Goal: Navigation & Orientation: Find specific page/section

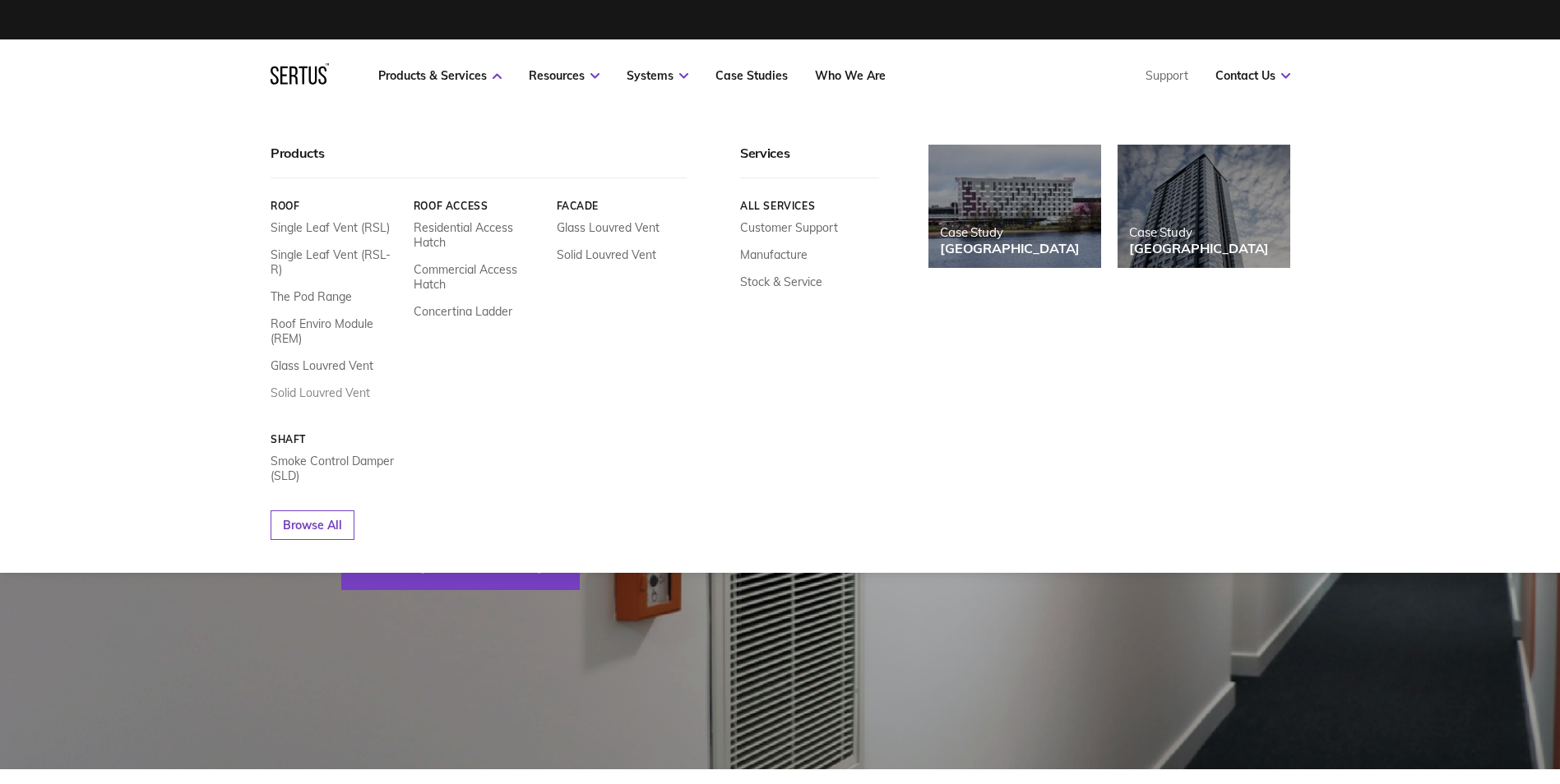
click at [332, 386] on link "Solid Louvred Vent" at bounding box center [320, 393] width 100 height 15
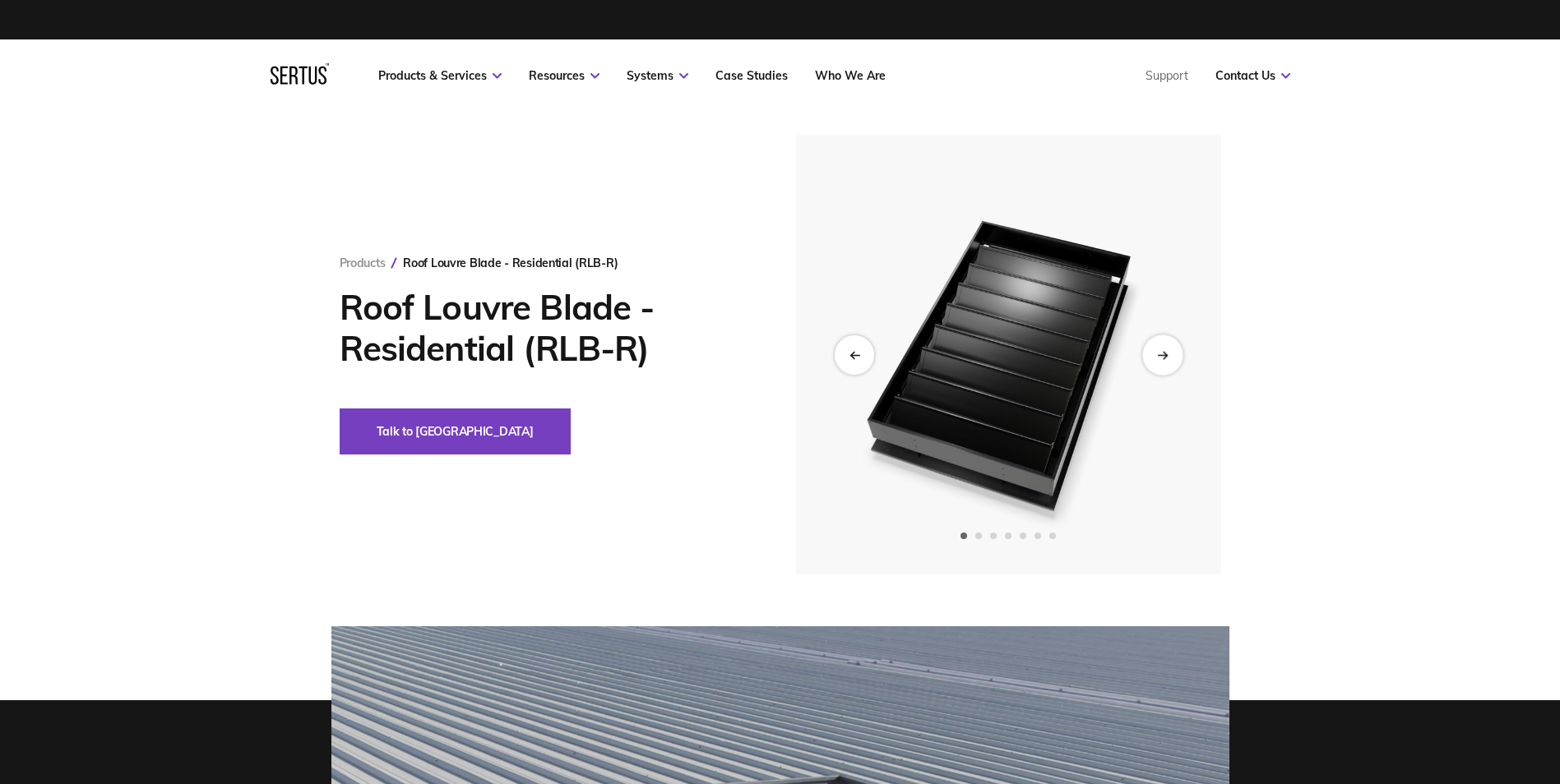
click at [1162, 348] on div "Next slide" at bounding box center [1162, 354] width 40 height 40
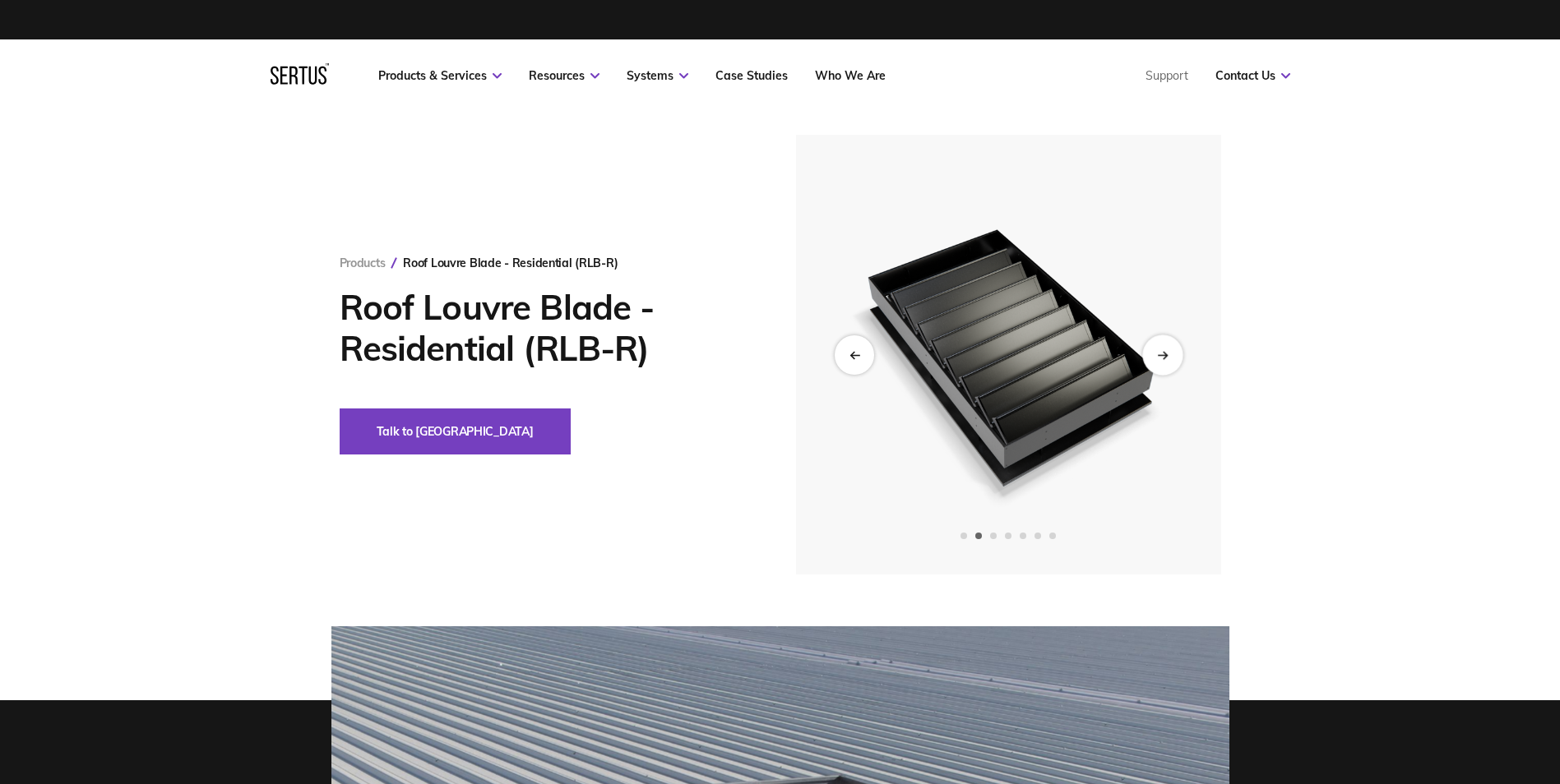
click at [1162, 348] on div "Next slide" at bounding box center [1162, 354] width 40 height 40
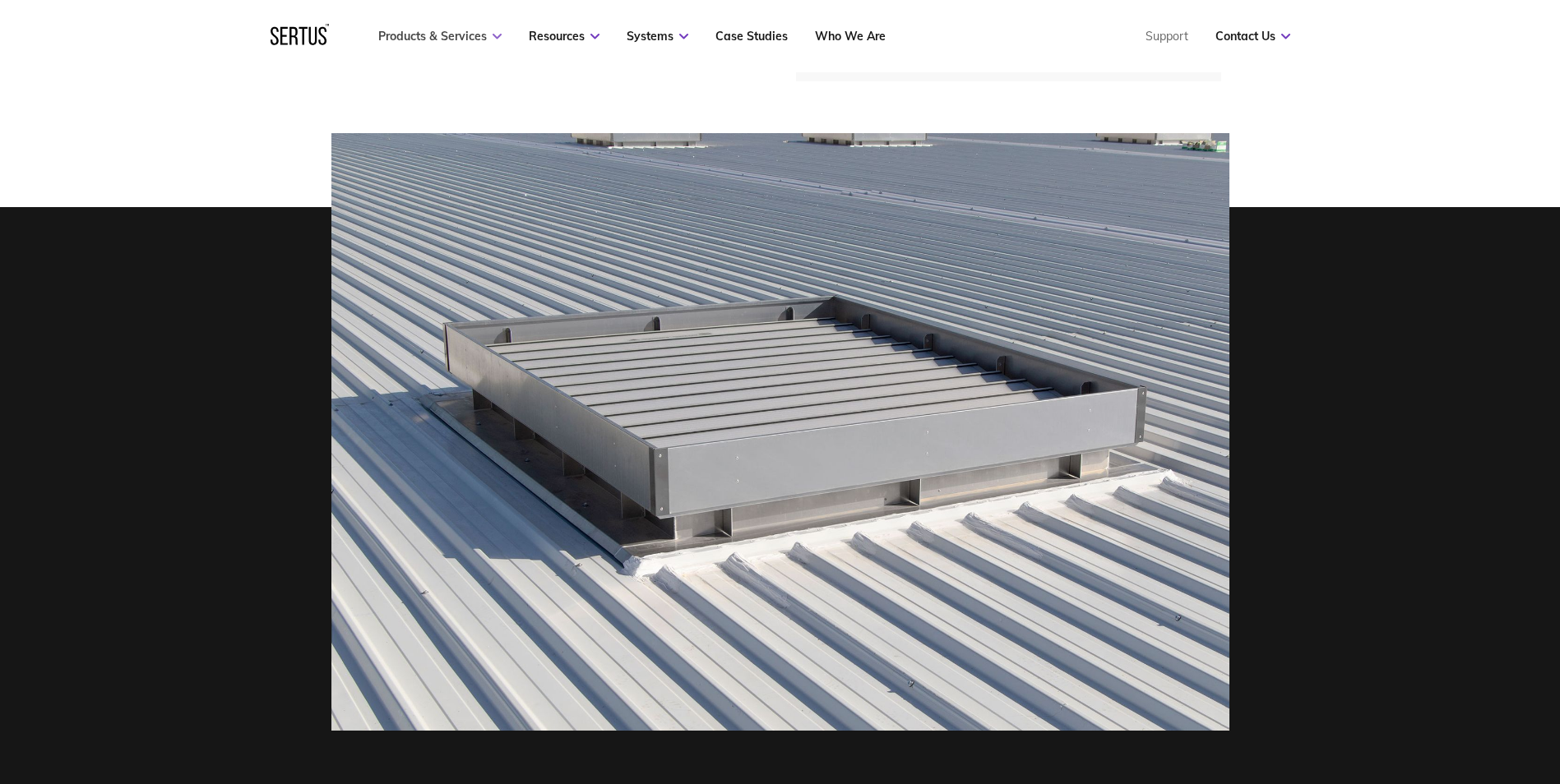
scroll to position [246, 0]
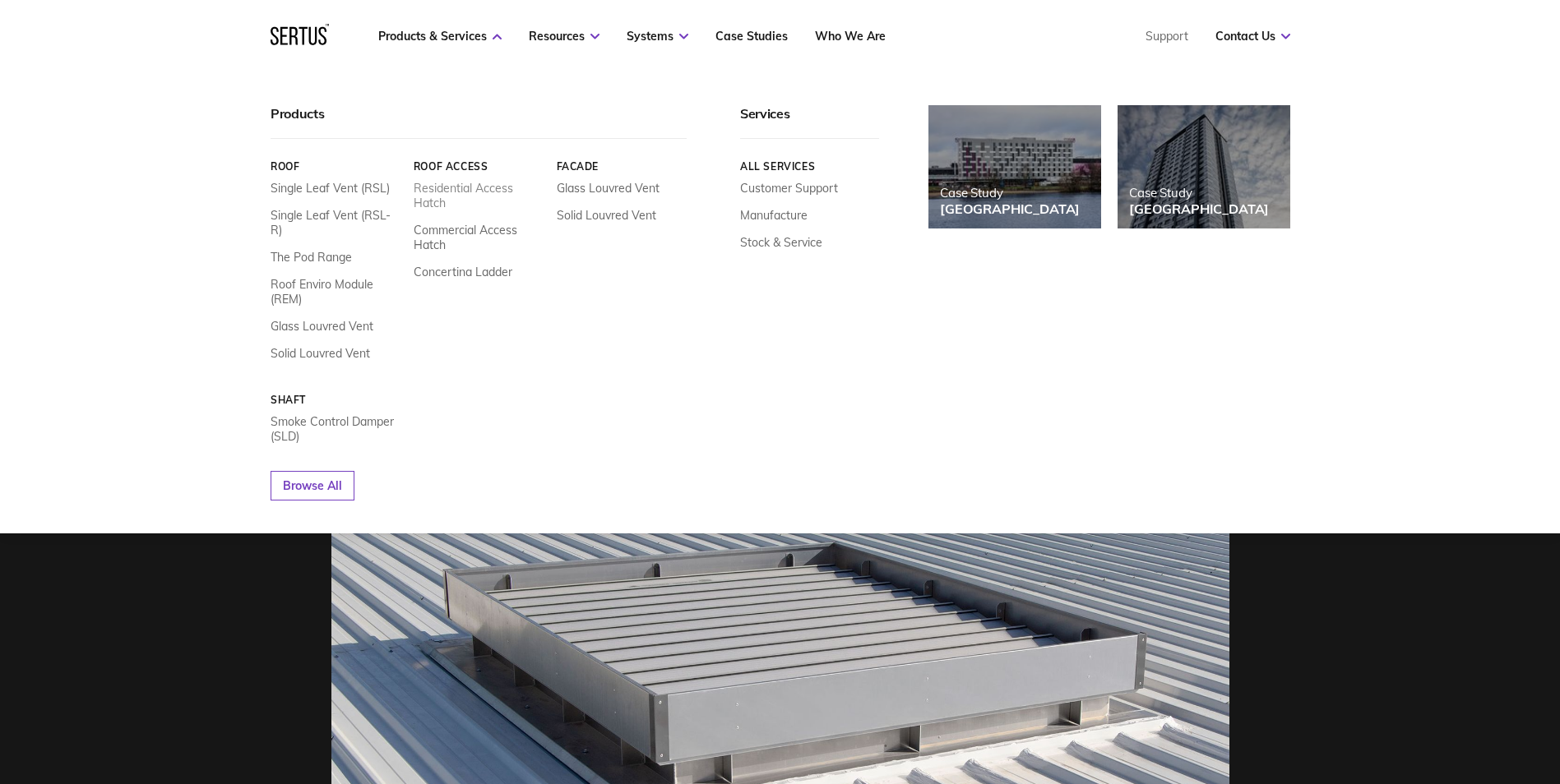
click at [478, 184] on link "Residential Access Hatch" at bounding box center [477, 195] width 131 height 29
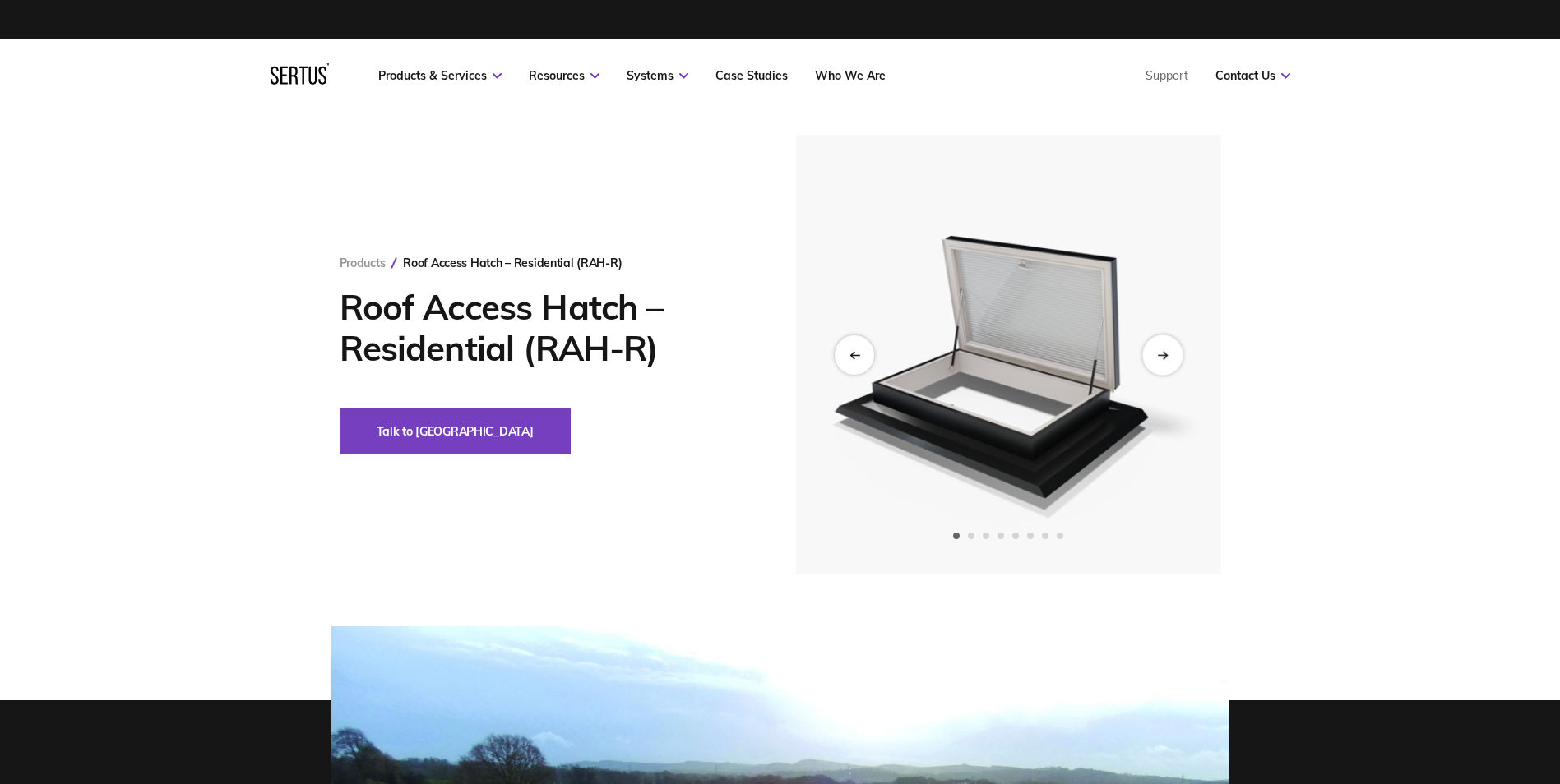
click at [1164, 345] on div "Next slide" at bounding box center [1162, 354] width 40 height 40
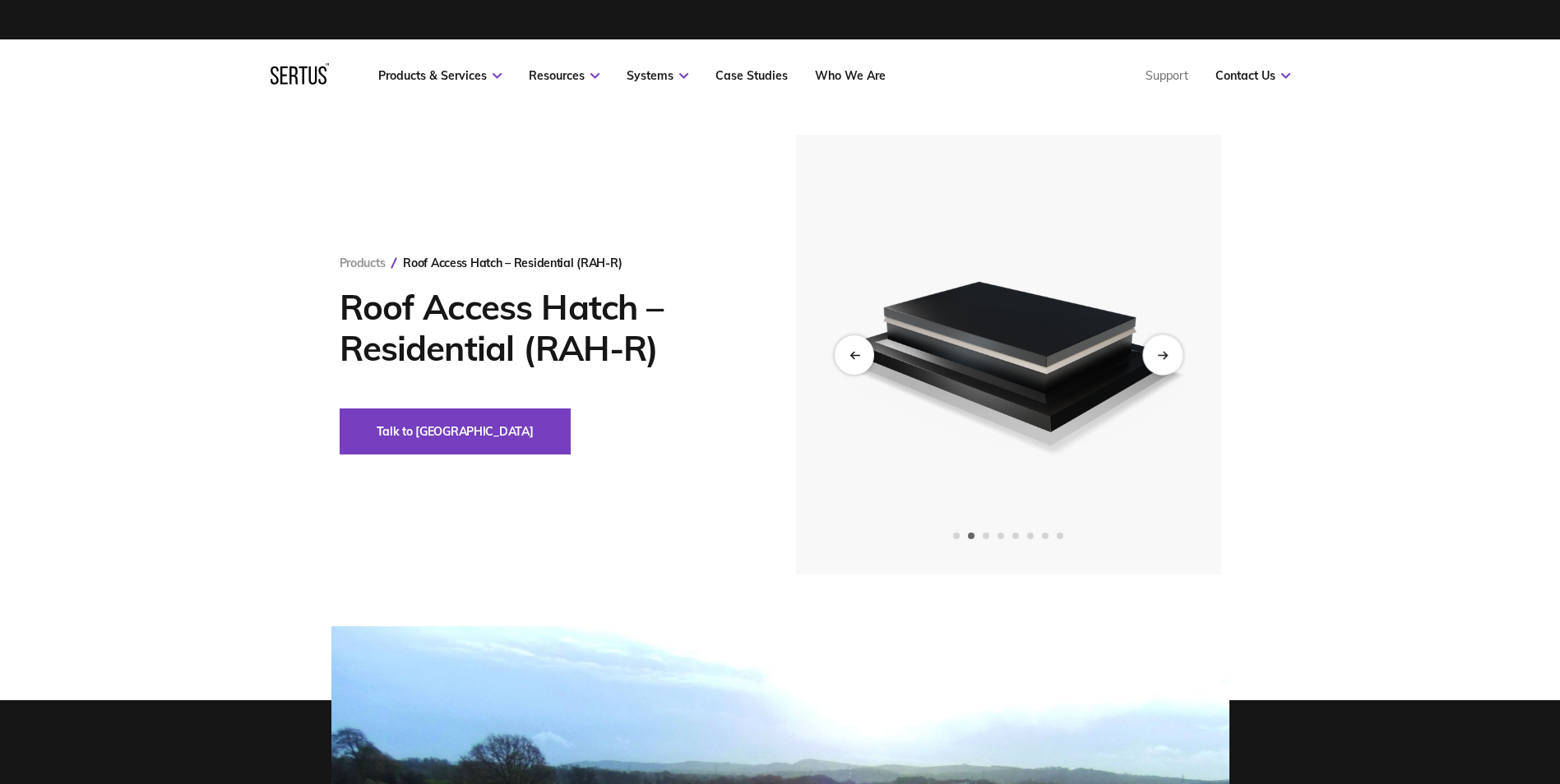
click at [1164, 345] on div "Next slide" at bounding box center [1162, 354] width 40 height 40
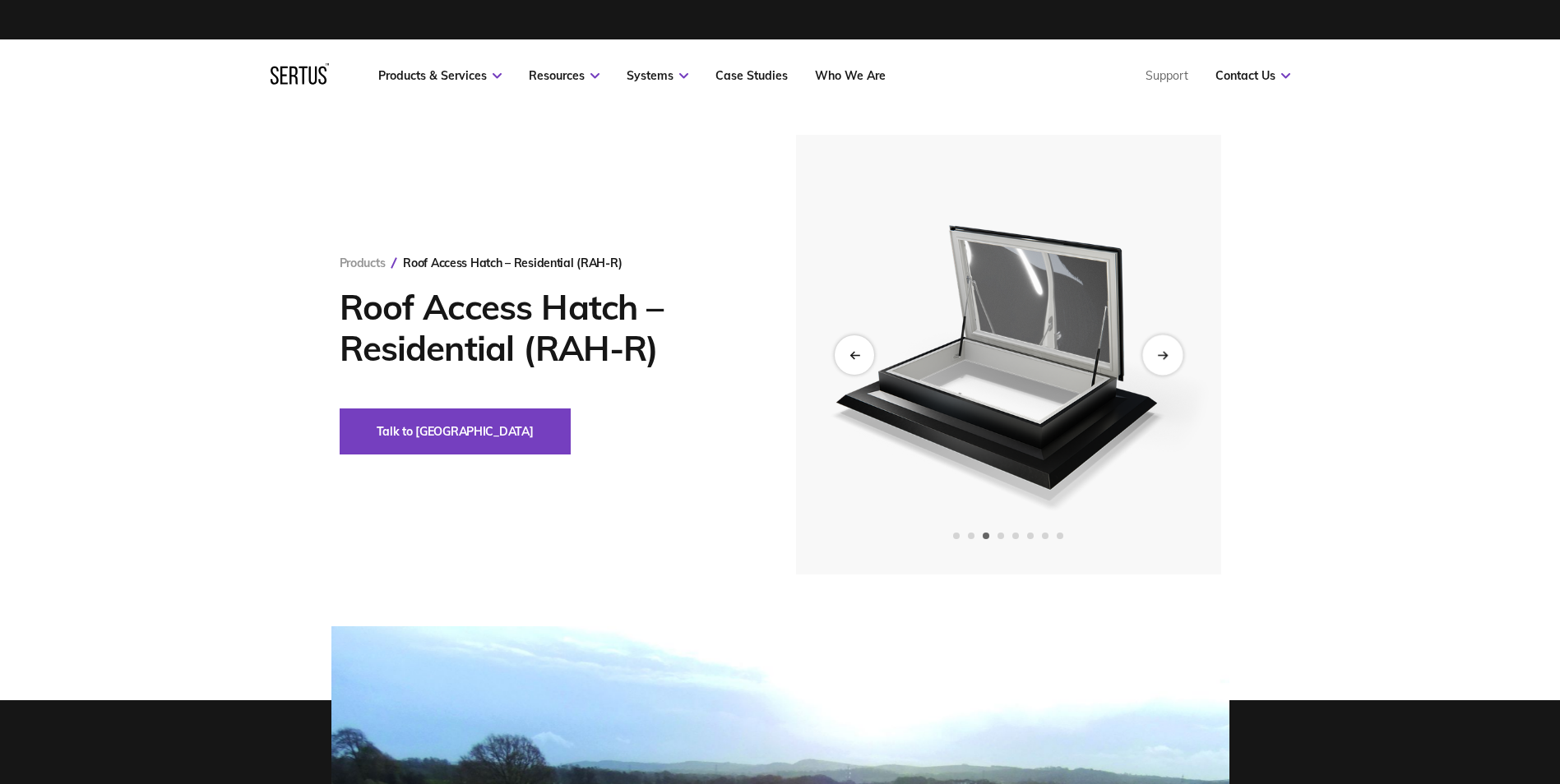
click at [1164, 345] on div "Next slide" at bounding box center [1162, 354] width 40 height 40
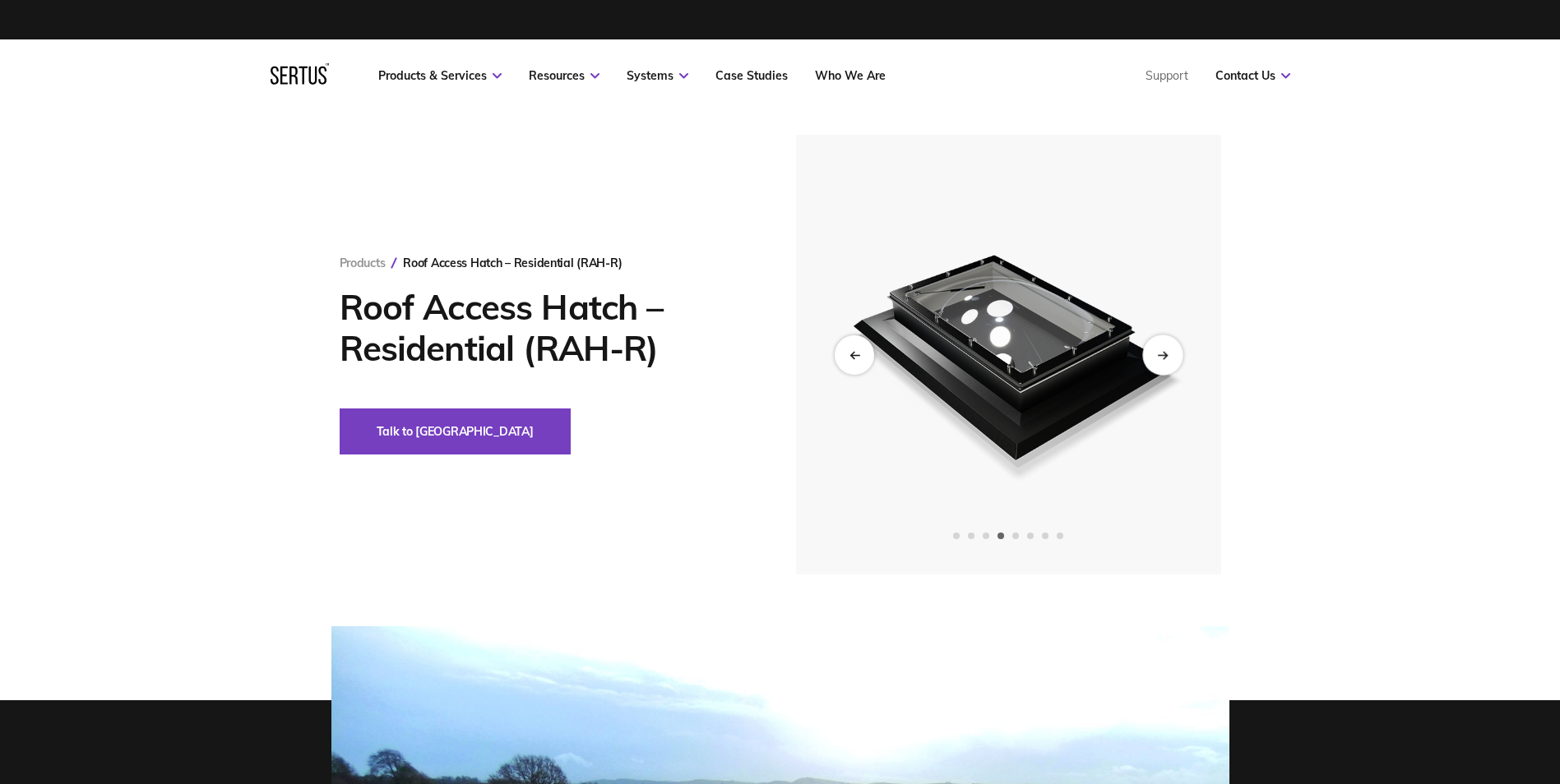
click at [1160, 345] on div "Next slide" at bounding box center [1162, 354] width 40 height 40
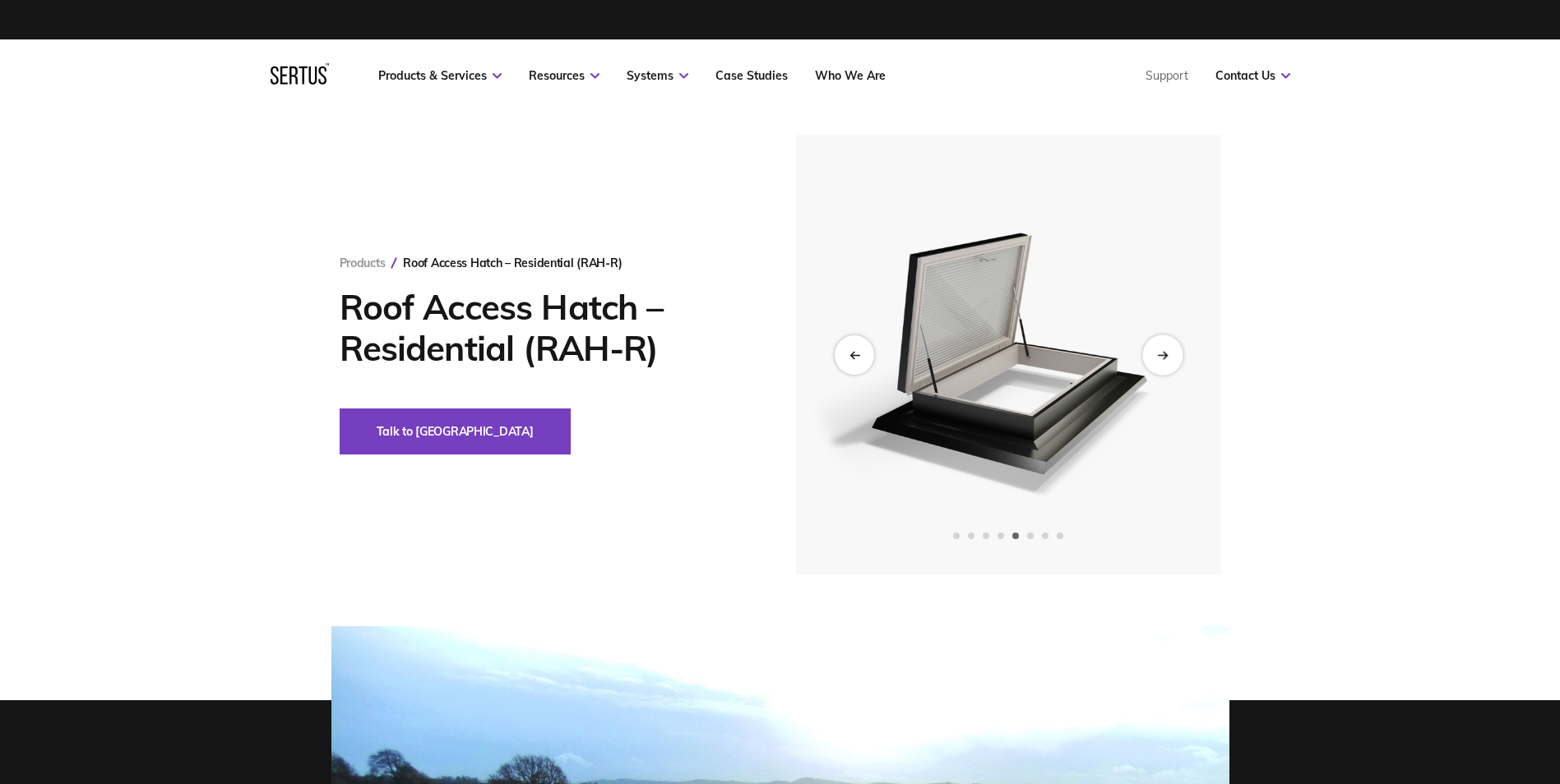
click at [1160, 345] on div "Next slide" at bounding box center [1162, 354] width 40 height 40
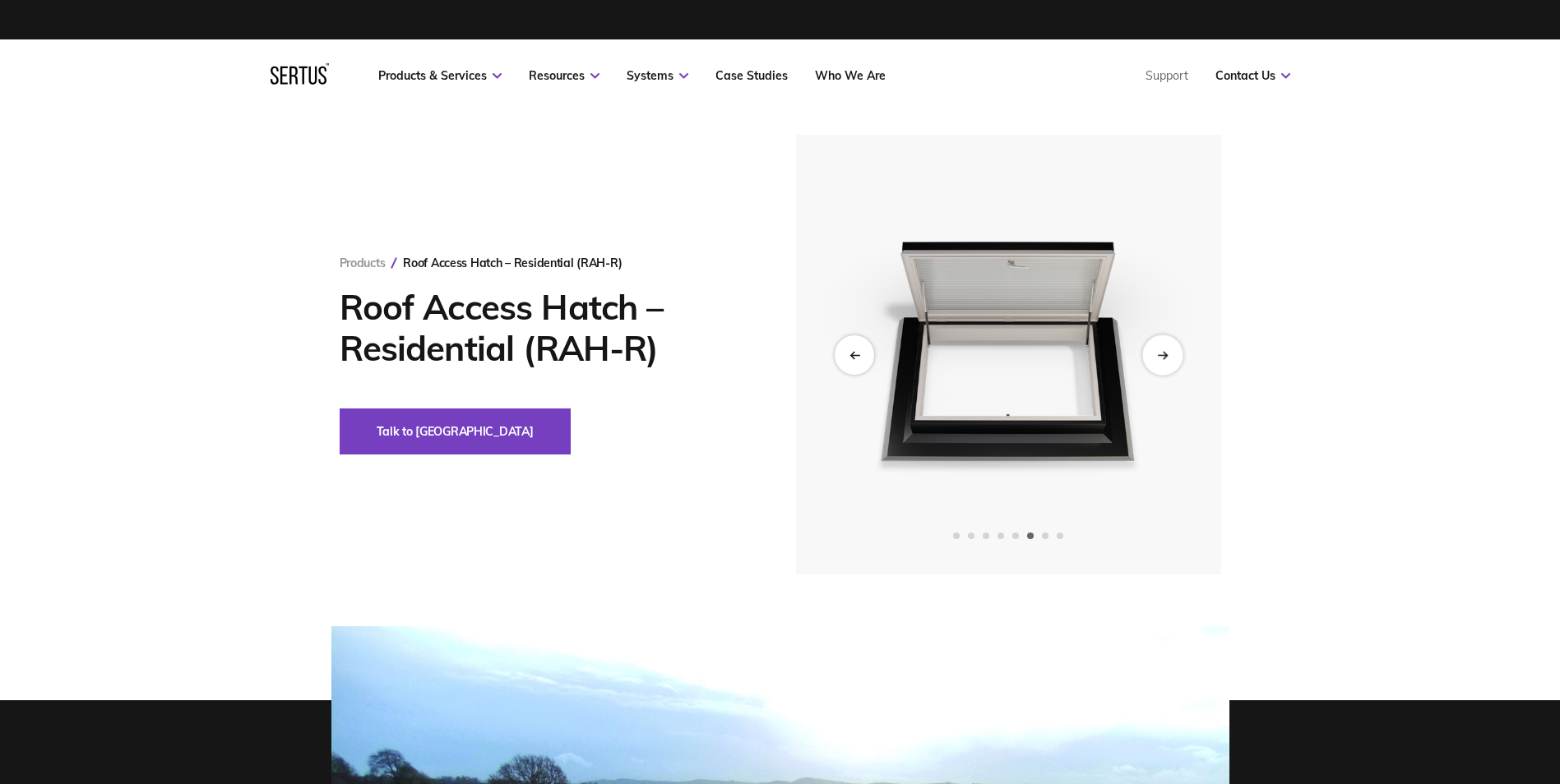
click at [1160, 345] on div "Next slide" at bounding box center [1162, 354] width 40 height 40
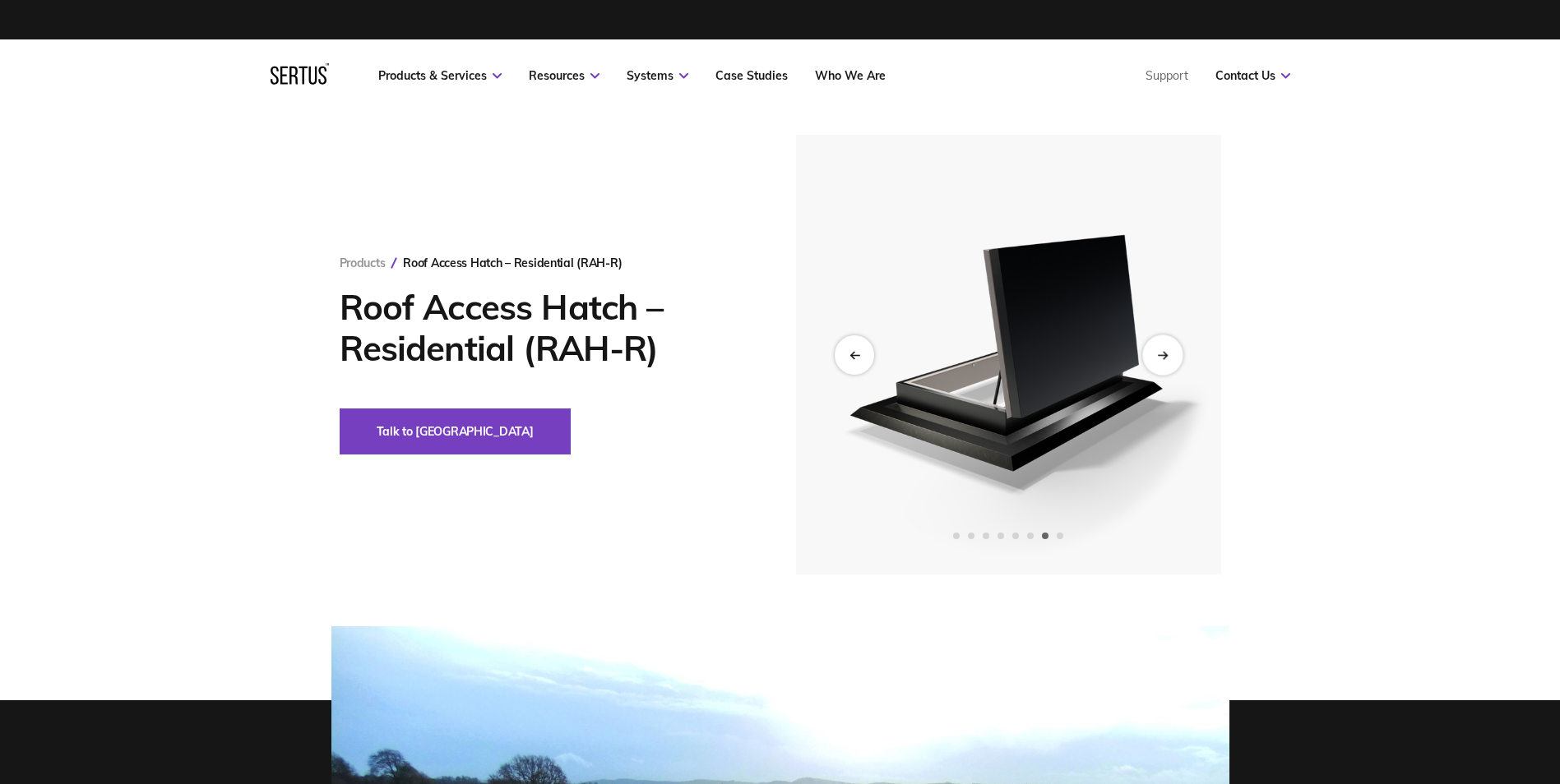
click at [1160, 345] on div "Next slide" at bounding box center [1162, 354] width 40 height 40
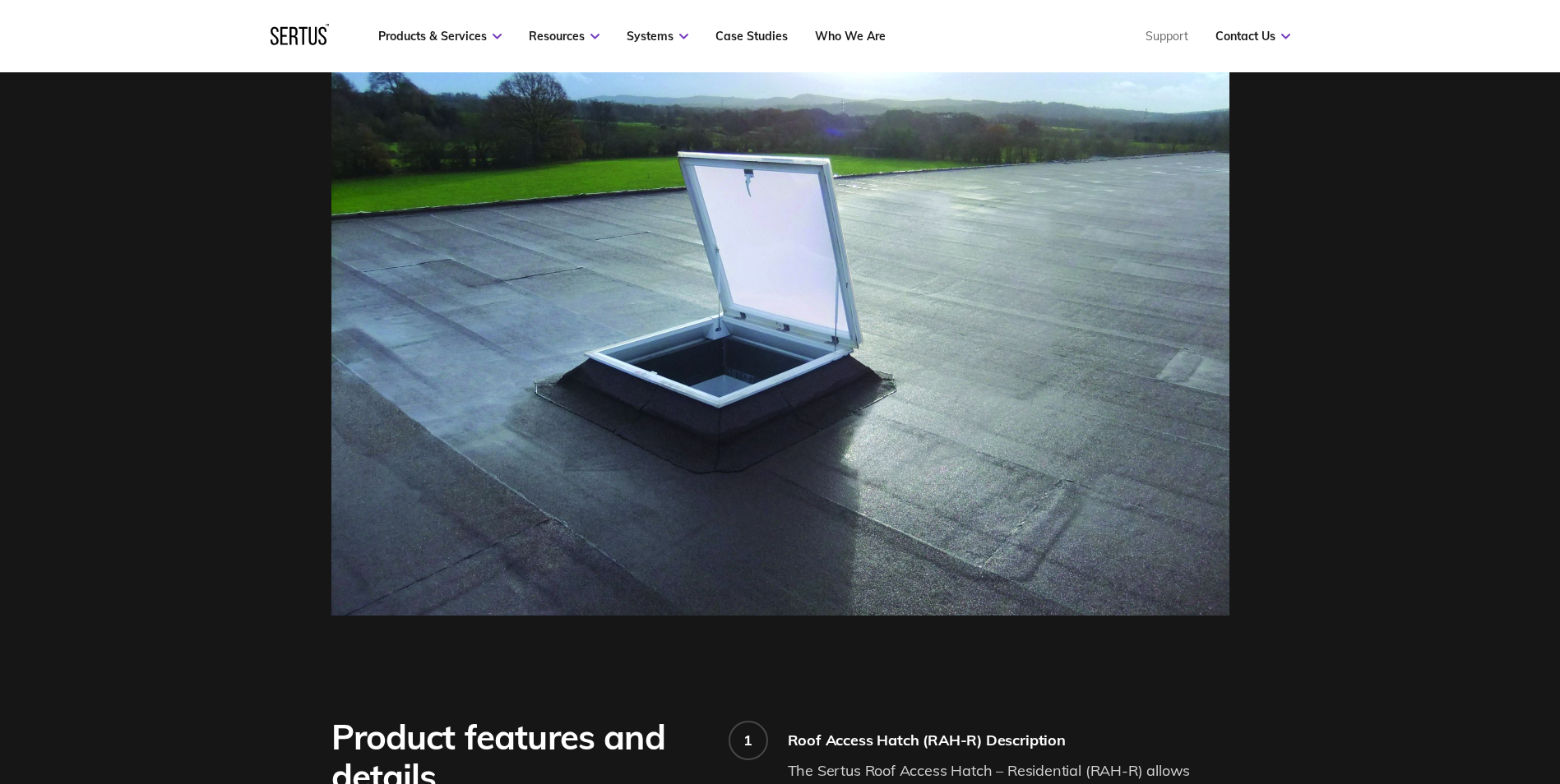
scroll to position [658, 0]
